Goal: Task Accomplishment & Management: Manage account settings

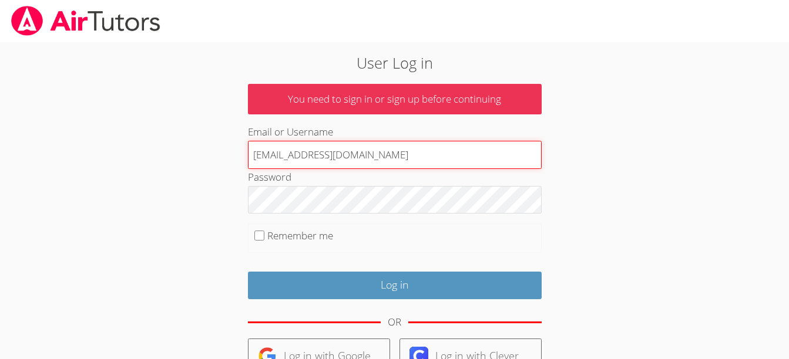
drag, startPoint x: 370, startPoint y: 156, endPoint x: 348, endPoint y: 152, distance: 22.1
click at [348, 152] on input "[EMAIL_ADDRESS][DOMAIN_NAME]" at bounding box center [395, 155] width 294 height 28
click at [384, 160] on input "terigennaro@[EMAIL_ADDRESS],com" at bounding box center [395, 155] width 294 height 28
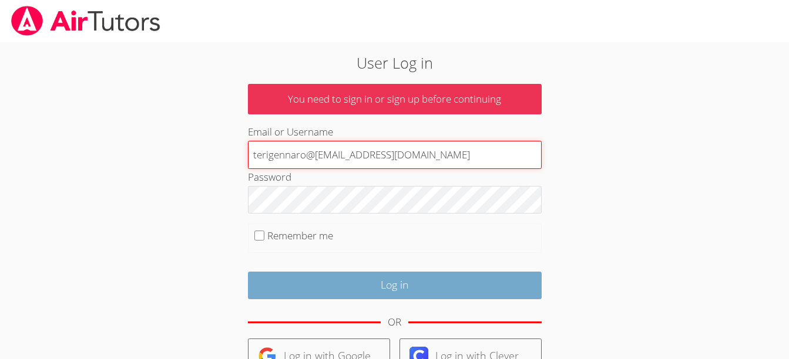
type input "terigennaro@[EMAIL_ADDRESS][DOMAIN_NAME]"
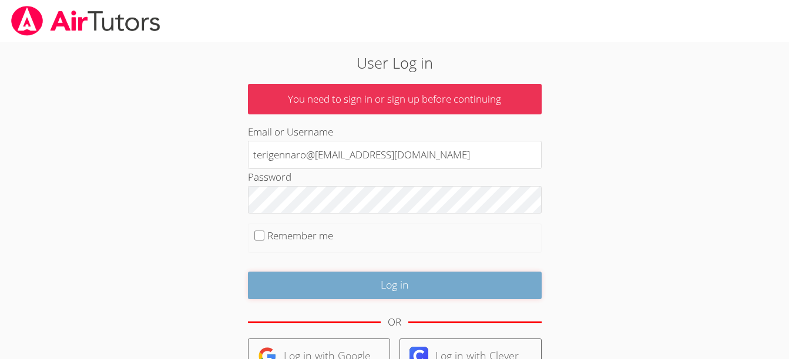
click at [389, 280] on input "Log in" at bounding box center [395, 286] width 294 height 28
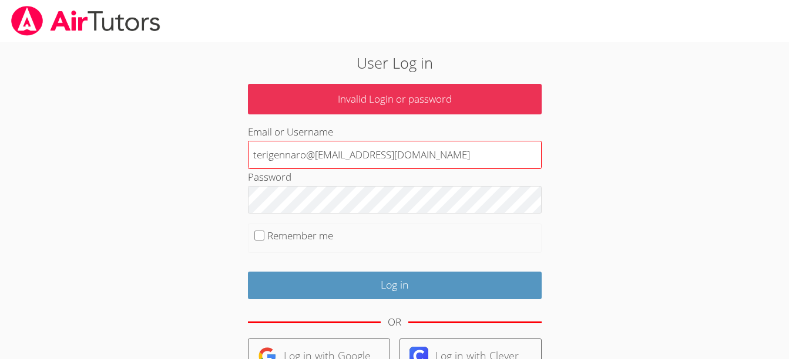
click at [317, 156] on input "terigennaro@airtutor@gmail.com" at bounding box center [395, 155] width 294 height 28
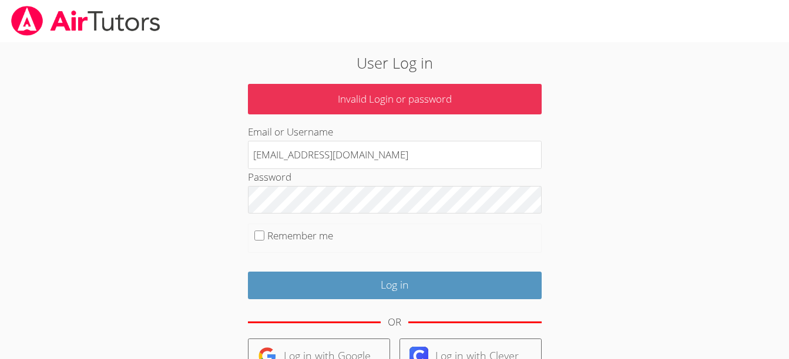
type input "terigennaroairtutor@gmail.com"
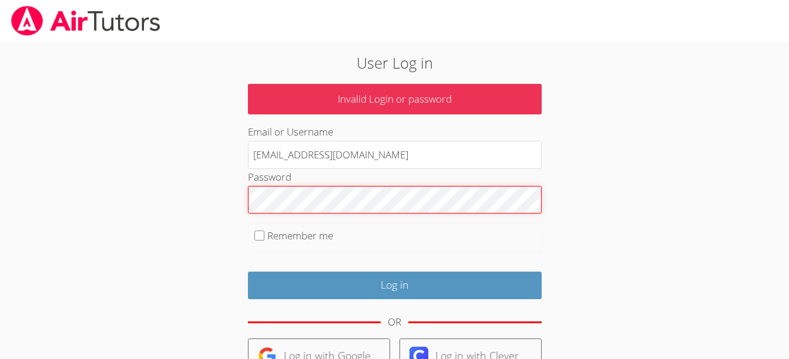
click at [248, 272] on input "Log in" at bounding box center [395, 286] width 294 height 28
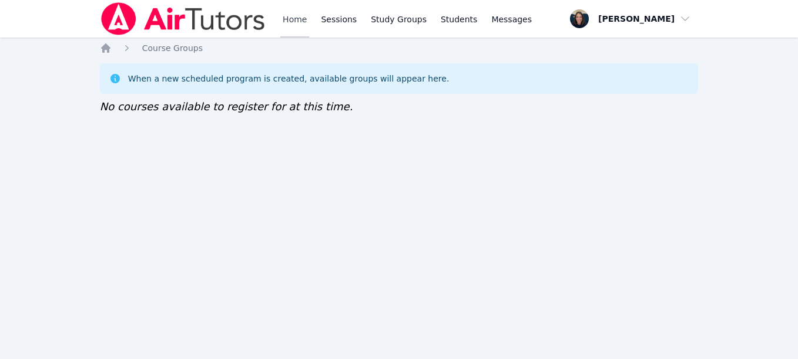
click at [292, 21] on link "Home" at bounding box center [294, 19] width 29 height 38
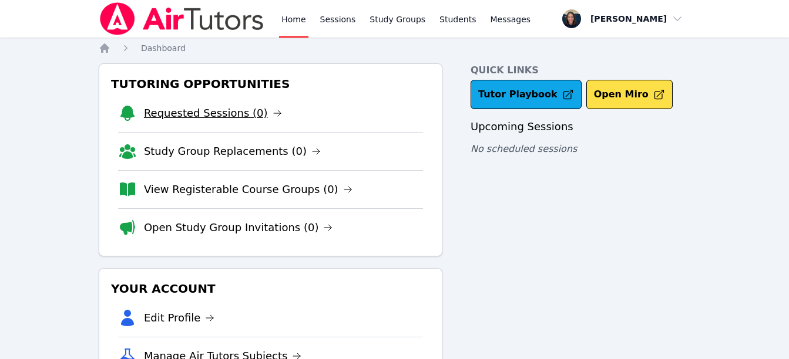
click at [200, 110] on link "Requested Sessions (0)" at bounding box center [213, 113] width 138 height 16
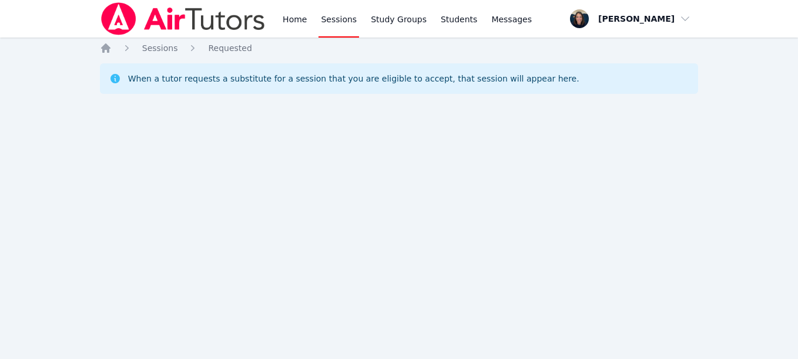
click at [146, 55] on div "Home Sessions Requested When a tutor requests a substitute for a session that y…" at bounding box center [399, 82] width 598 height 80
click at [150, 53] on span "Sessions" at bounding box center [160, 47] width 36 height 9
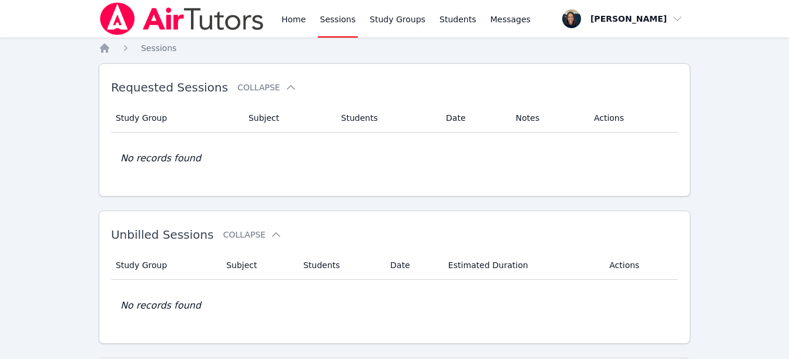
click at [102, 38] on div "Home Sessions Study Groups Students Messages Open user menu Teri Gennaro Open m…" at bounding box center [394, 300] width 789 height 601
click at [103, 43] on icon "Breadcrumb" at bounding box center [105, 48] width 12 height 12
